Goal: Information Seeking & Learning: Learn about a topic

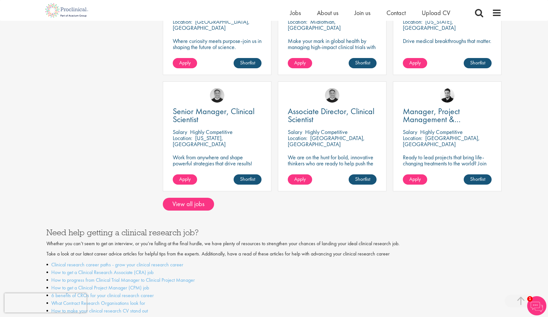
scroll to position [489, 0]
click at [199, 198] on link "View all jobs" at bounding box center [188, 204] width 51 height 13
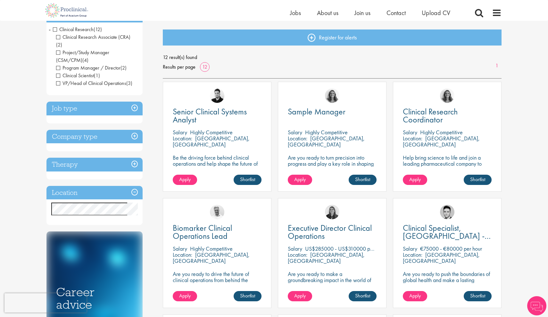
scroll to position [63, 0]
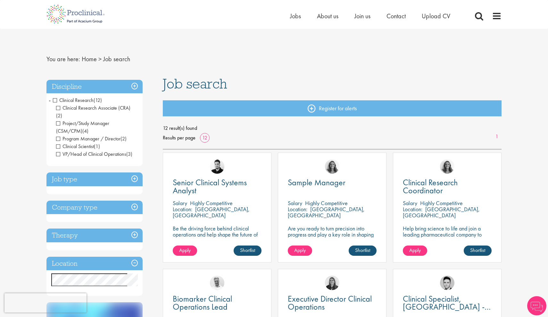
click at [95, 176] on h3 "Job type" at bounding box center [94, 179] width 96 height 14
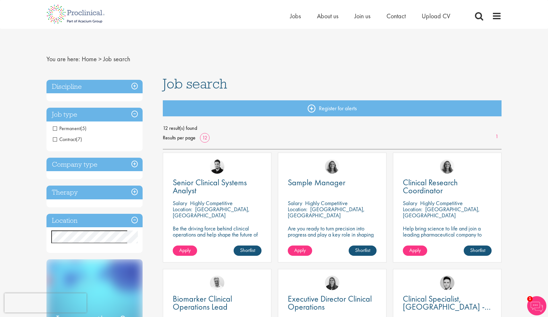
click at [135, 91] on h3 "Discipline" at bounding box center [94, 87] width 96 height 14
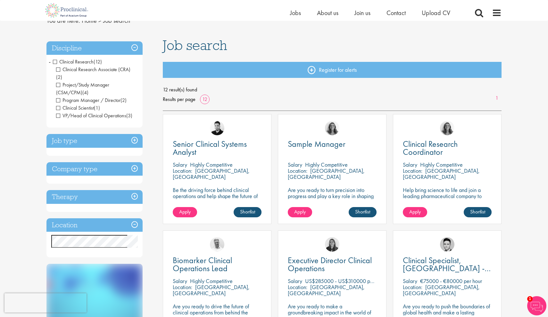
scroll to position [31, 0]
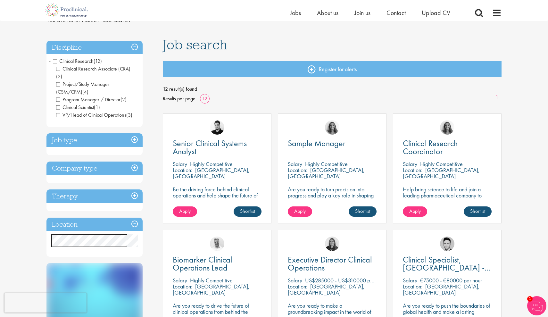
click at [135, 161] on h3 "Company type" at bounding box center [94, 168] width 96 height 14
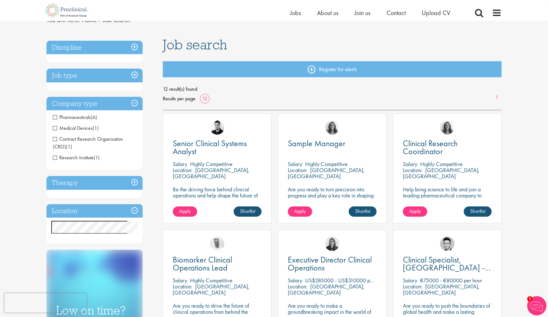
click at [134, 210] on h3 "Location" at bounding box center [94, 211] width 96 height 14
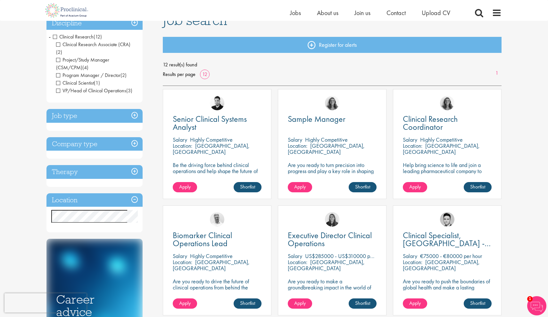
scroll to position [55, 0]
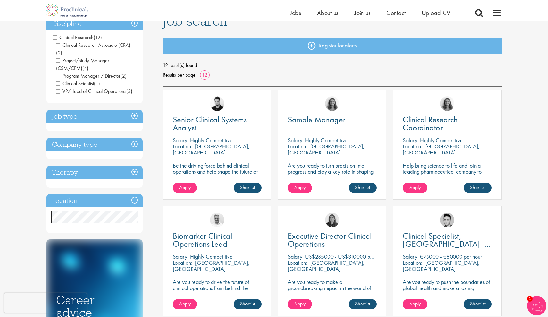
click at [444, 135] on div "Clinical Research Coordinator [GEOGRAPHIC_DATA] Highly Competitive Location: [G…" at bounding box center [447, 145] width 109 height 110
click at [466, 172] on p "Help bring science to life and join a leading pharmaceutical company to play a …" at bounding box center [446, 177] width 89 height 30
click at [433, 143] on p "[GEOGRAPHIC_DATA], [GEOGRAPHIC_DATA]" at bounding box center [440, 148] width 77 height 13
click at [433, 122] on span "Clinical Research Coordinator" at bounding box center [429, 123] width 55 height 19
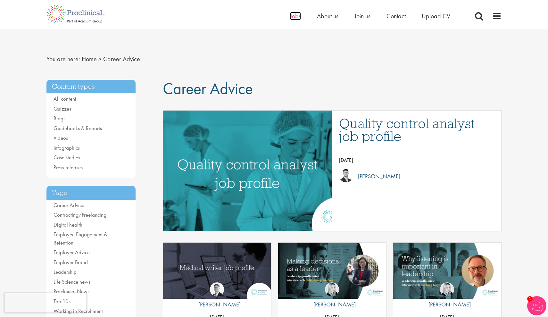
click at [297, 18] on span "Jobs" at bounding box center [295, 16] width 11 height 8
